Goal: Task Accomplishment & Management: Manage account settings

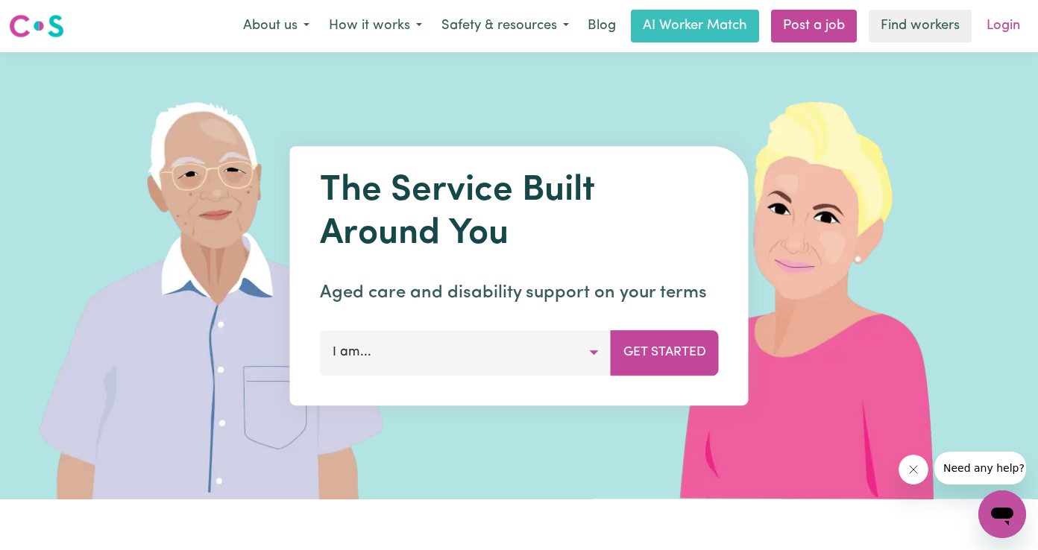
click at [1015, 29] on link "Login" at bounding box center [1003, 26] width 51 height 33
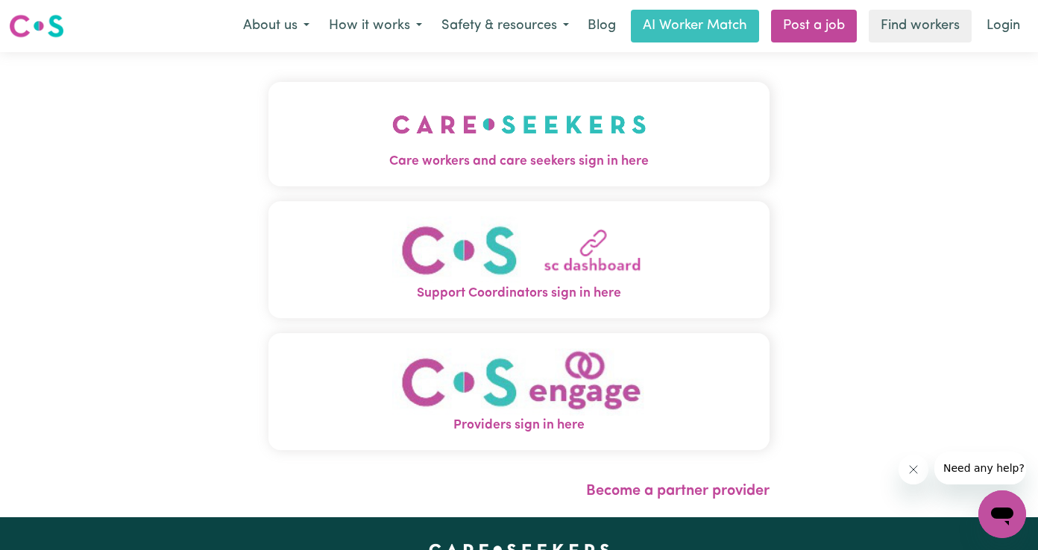
click at [537, 159] on span "Care workers and care seekers sign in here" at bounding box center [518, 161] width 501 height 19
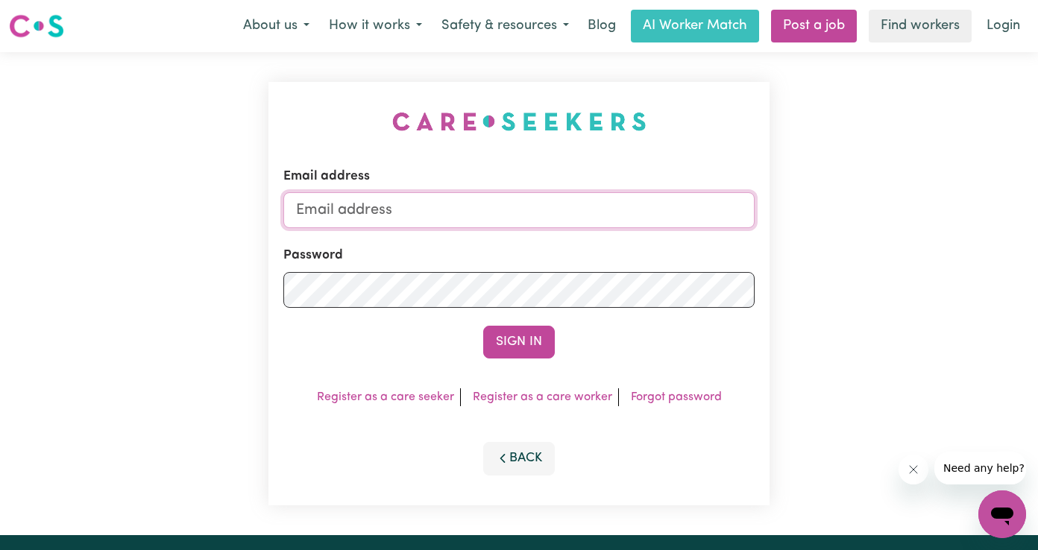
type input "[EMAIL_ADDRESS][DOMAIN_NAME]"
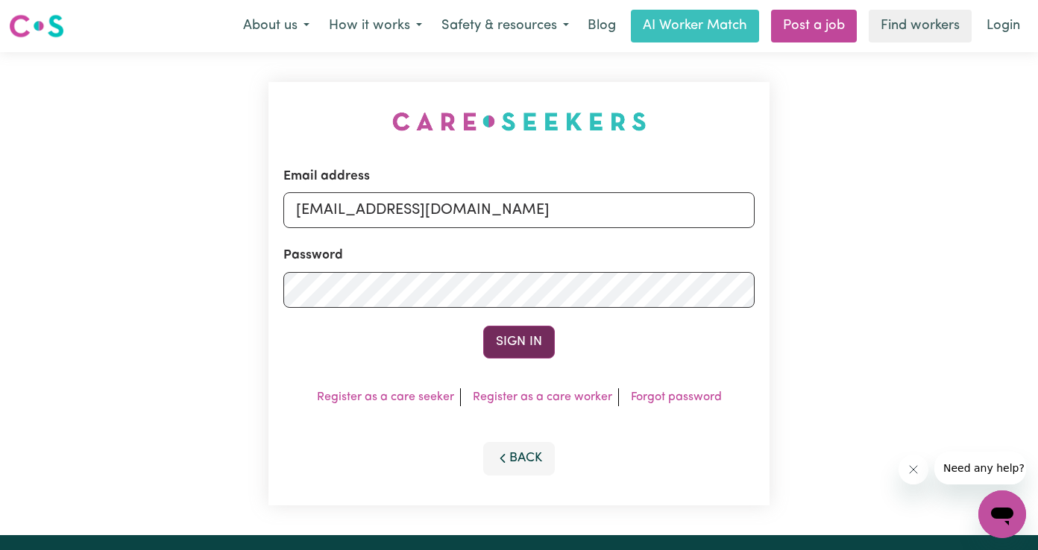
click at [517, 344] on button "Sign In" at bounding box center [519, 342] width 72 height 33
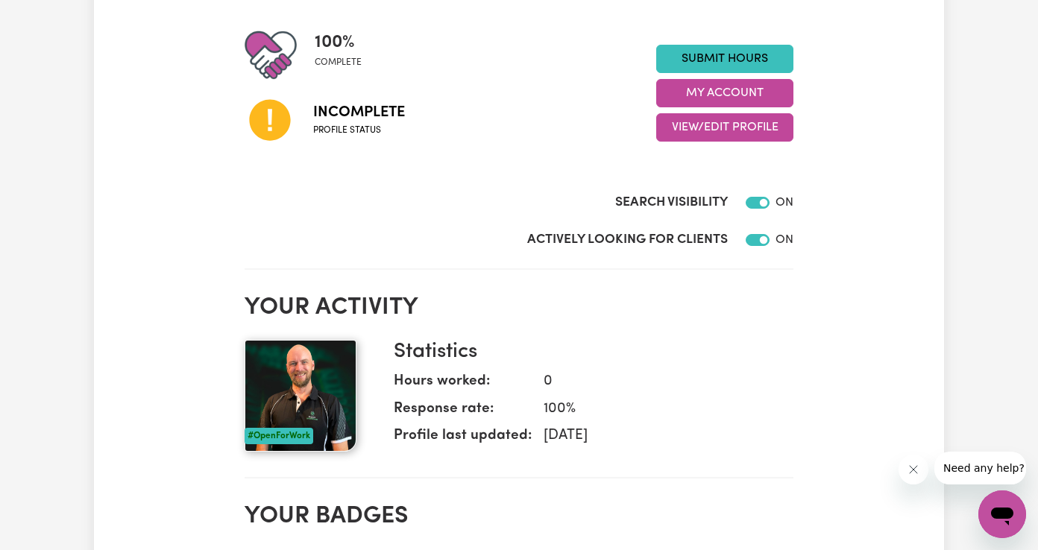
scroll to position [175, 0]
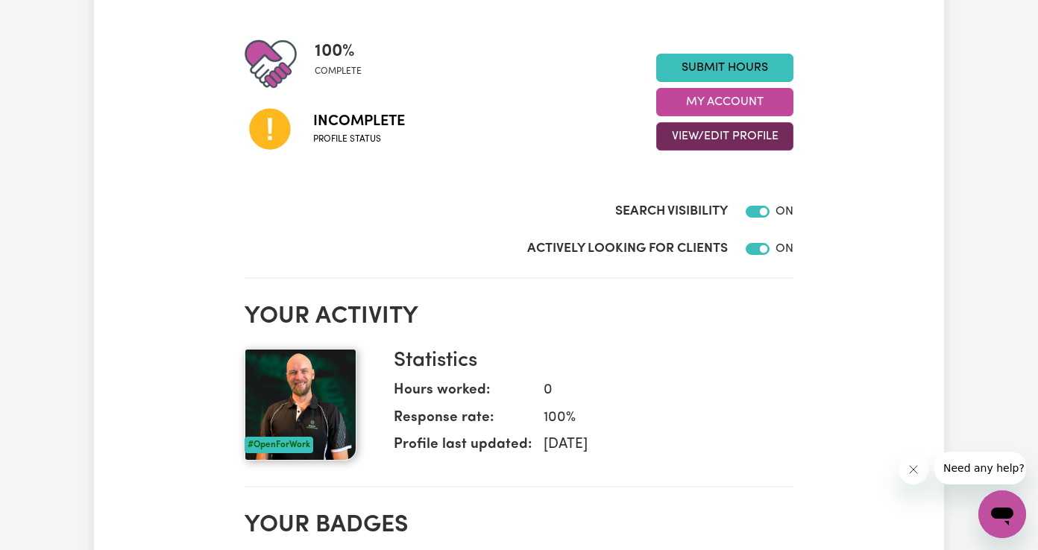
click at [752, 136] on button "View/Edit Profile" at bounding box center [724, 136] width 137 height 28
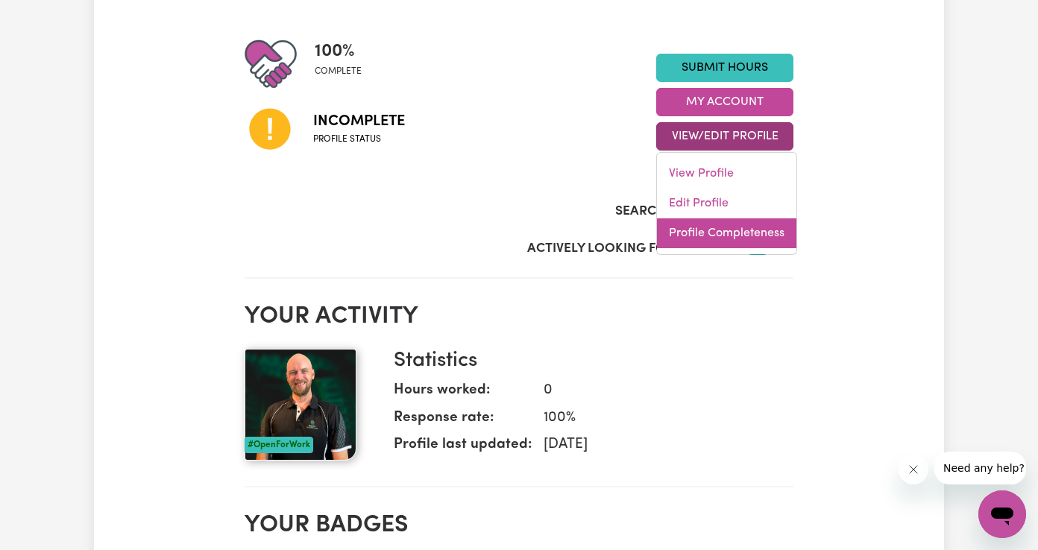
click at [724, 232] on link "Profile Completeness" at bounding box center [726, 233] width 139 height 30
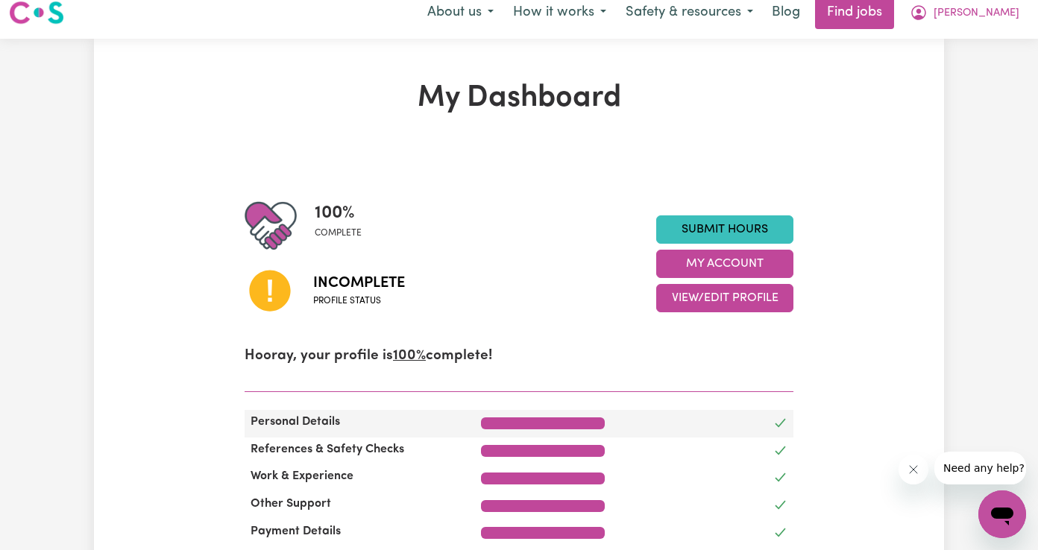
scroll to position [0, 0]
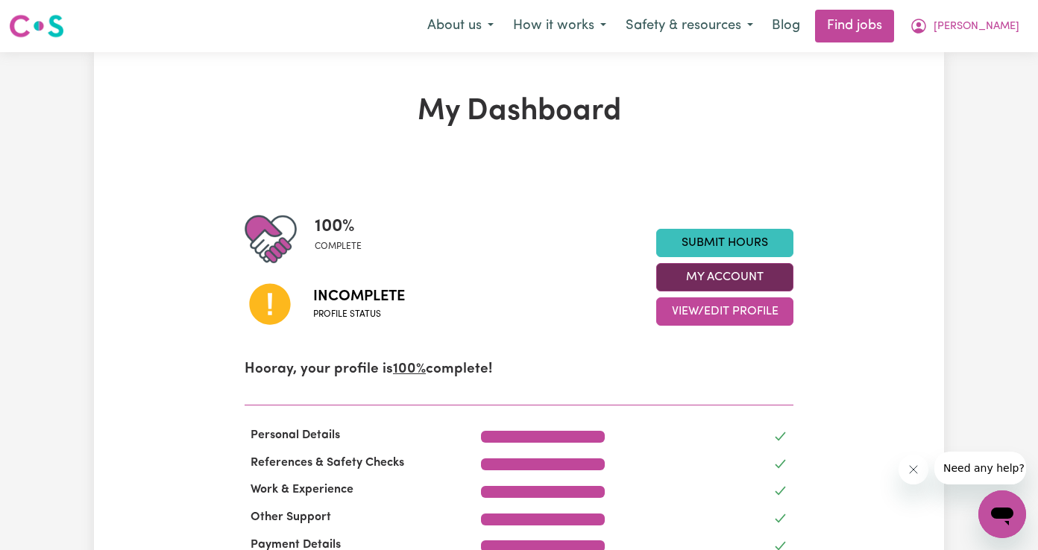
click at [722, 270] on button "My Account" at bounding box center [724, 277] width 137 height 28
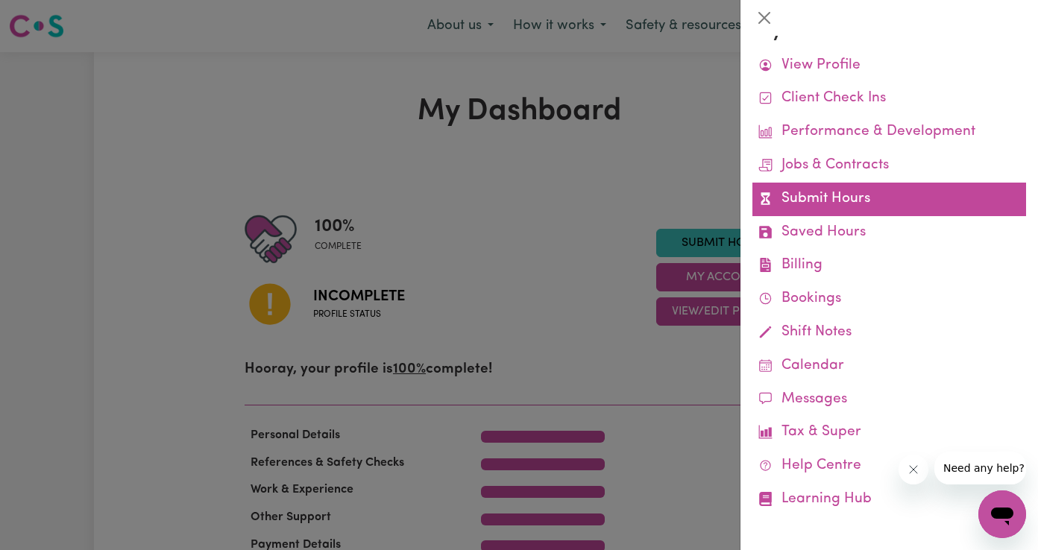
scroll to position [32, 0]
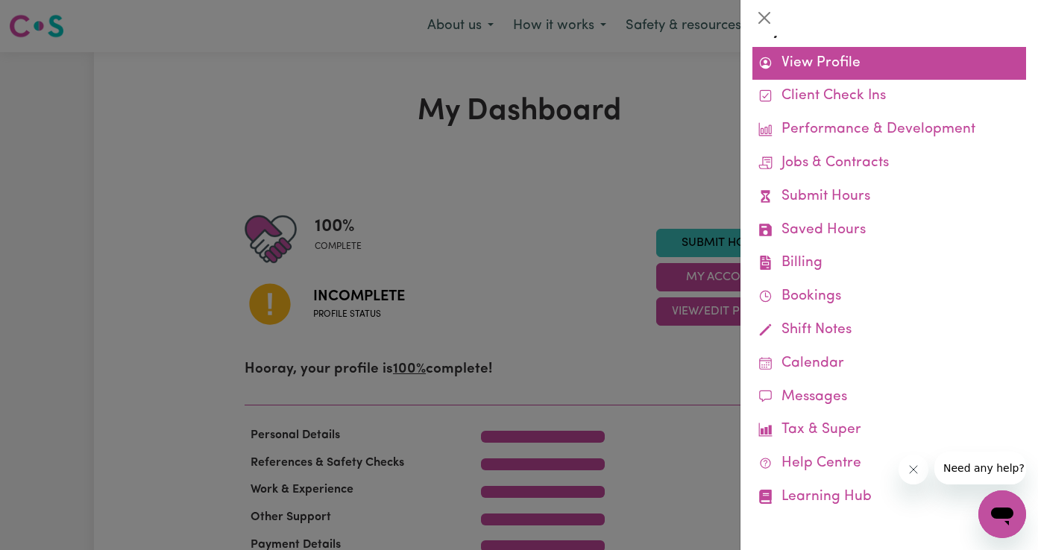
click at [854, 54] on link "View Profile" at bounding box center [889, 64] width 274 height 34
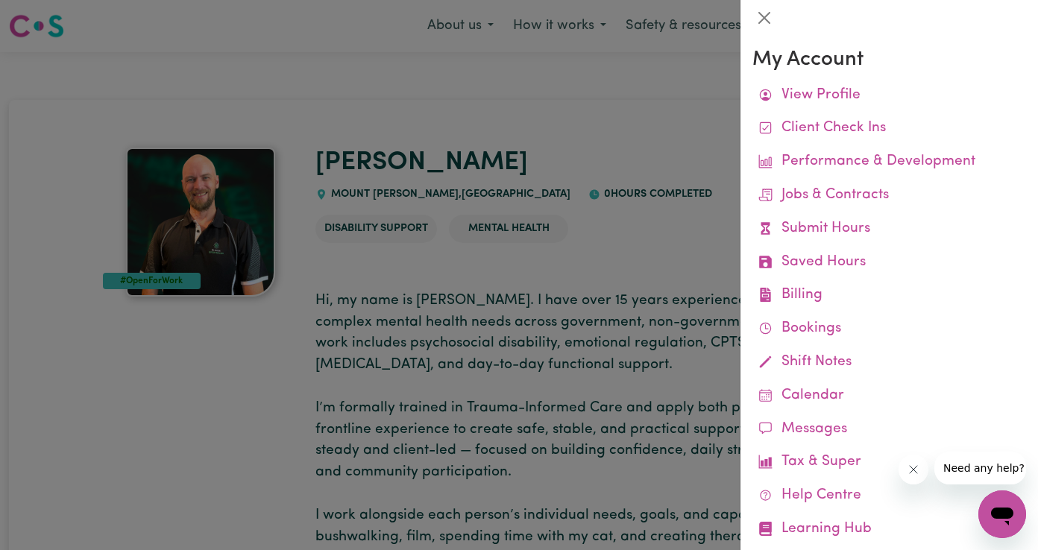
click at [640, 263] on div at bounding box center [519, 275] width 1038 height 550
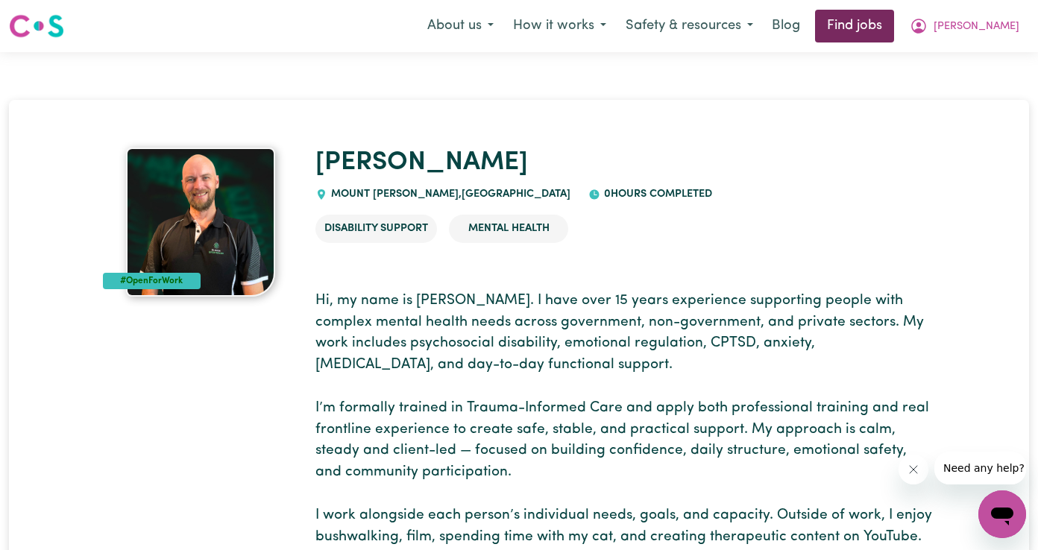
click at [894, 28] on link "Find jobs" at bounding box center [854, 26] width 79 height 33
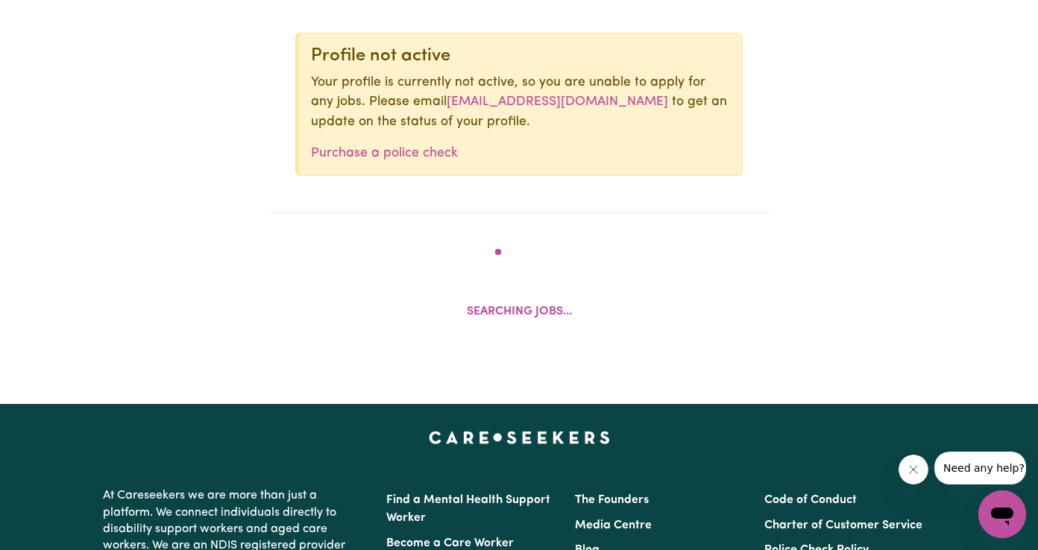
scroll to position [613, 0]
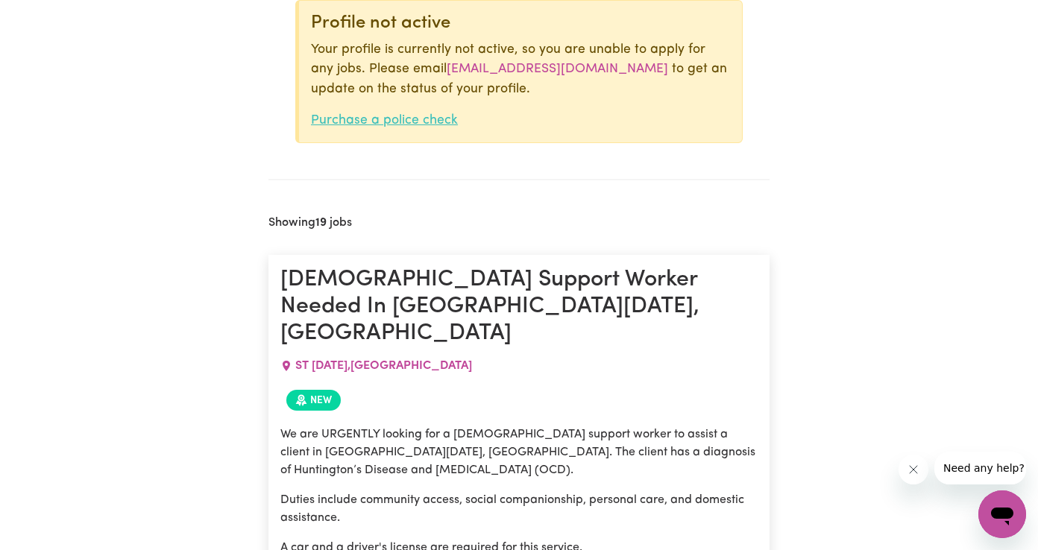
click at [427, 122] on link "Purchase a police check" at bounding box center [384, 120] width 147 height 13
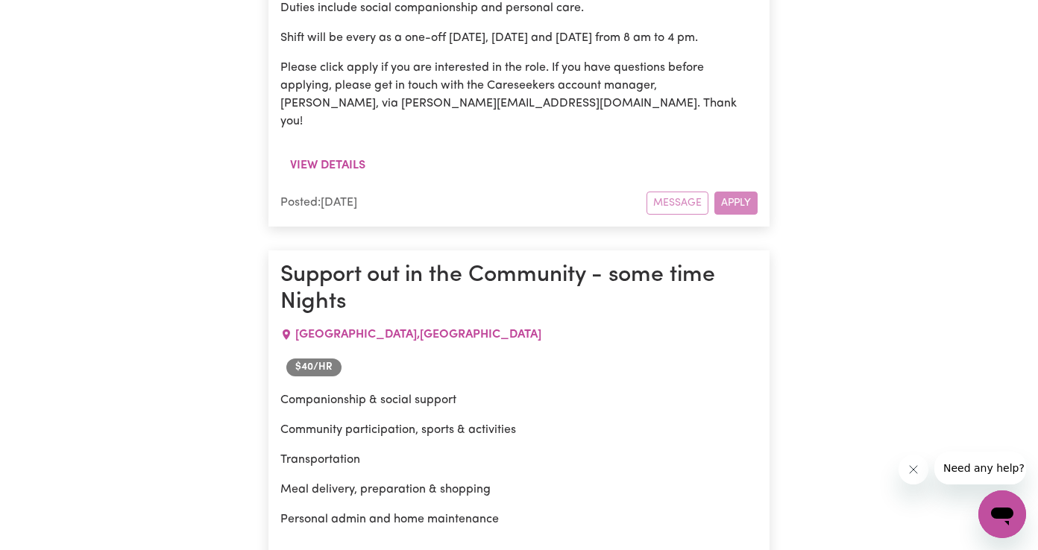
scroll to position [8753, 0]
